Goal: Use online tool/utility: Use online tool/utility

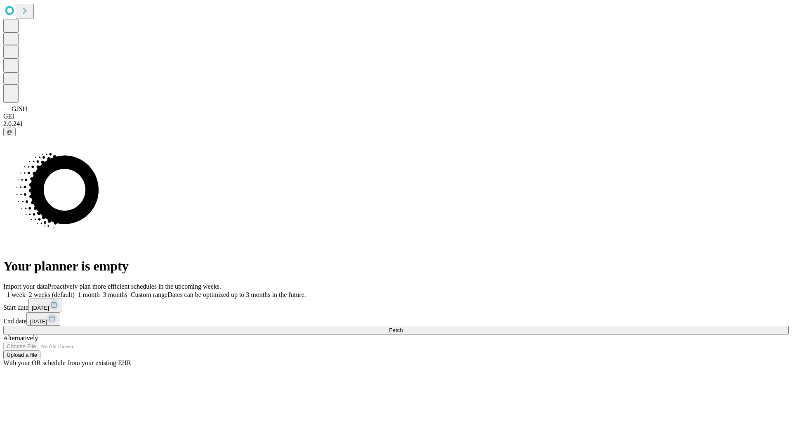
click at [403, 327] on span "Fetch" at bounding box center [396, 330] width 14 height 6
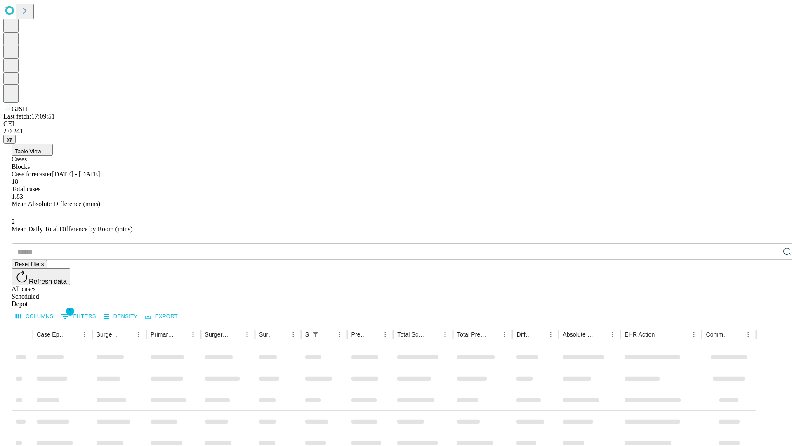
click at [771, 300] on div "Depot" at bounding box center [404, 303] width 785 height 7
